Goal: Check status: Check status

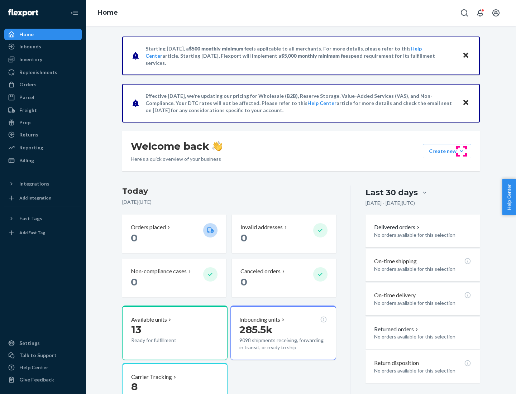
click at [461, 151] on button "Create new Create new inbound Create new order Create new product" at bounding box center [447, 151] width 48 height 14
click at [30, 47] on div "Inbounds" at bounding box center [30, 46] width 22 height 7
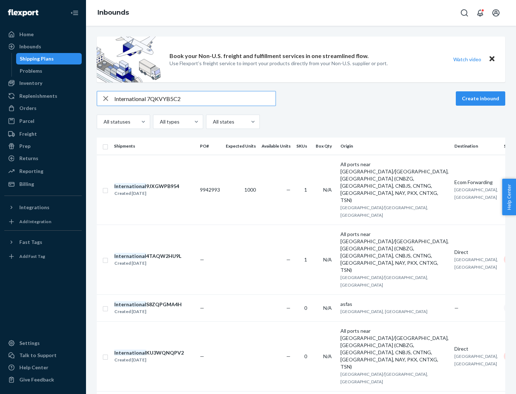
type input "International 7QKVYB5C29"
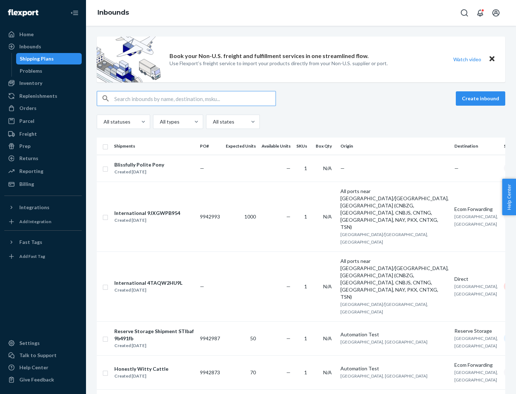
click at [159, 168] on div "Created [DATE]" at bounding box center [139, 171] width 50 height 7
